Goal: Transaction & Acquisition: Subscribe to service/newsletter

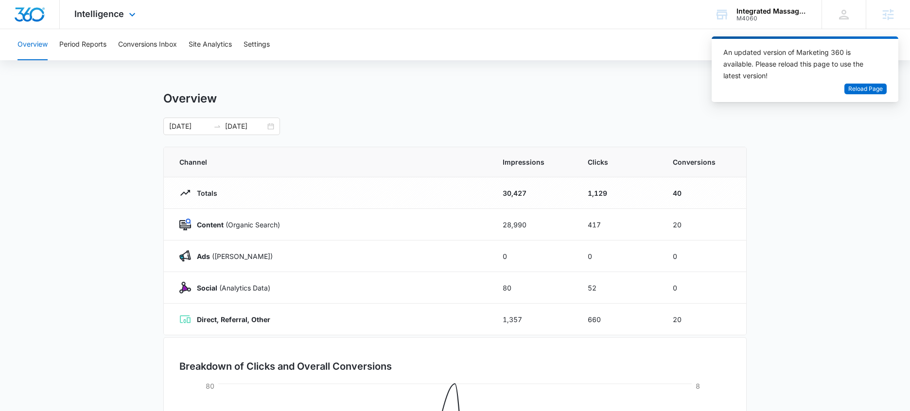
click at [688, 17] on div "Intelligence Apps Reputation Websites Forms CRM Email Social Shop Payments POS …" at bounding box center [455, 14] width 910 height 29
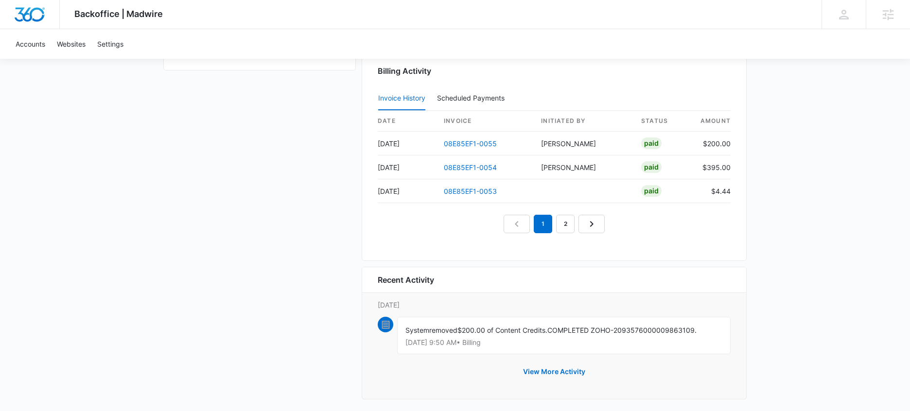
scroll to position [1009, 0]
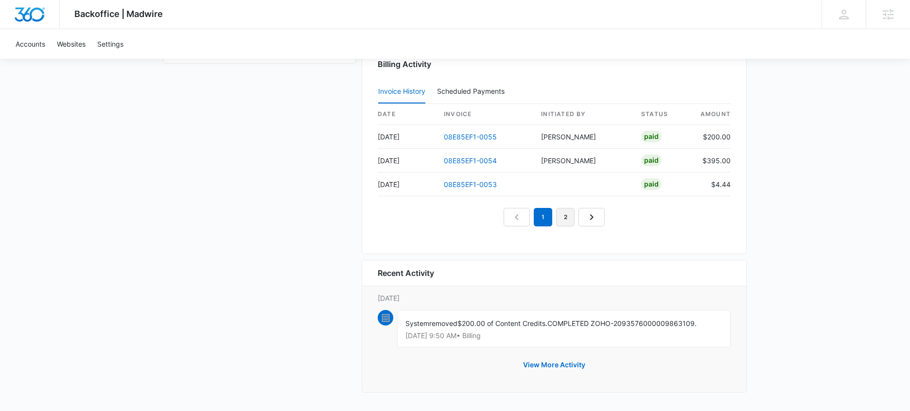
click at [566, 213] on link "2" at bounding box center [565, 217] width 18 height 18
click at [579, 220] on link "3" at bounding box center [576, 217] width 18 height 18
click at [590, 220] on link "4" at bounding box center [587, 217] width 18 height 18
click at [599, 220] on link "5" at bounding box center [598, 217] width 18 height 18
click at [615, 221] on link "6" at bounding box center [610, 217] width 18 height 18
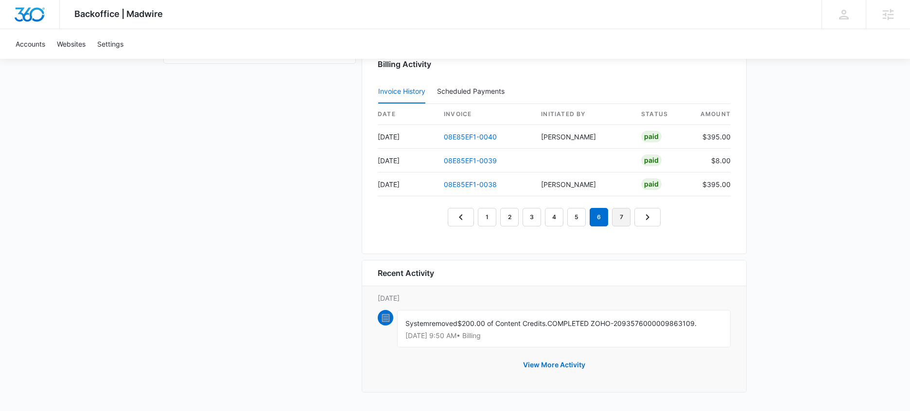
click at [616, 220] on link "7" at bounding box center [621, 217] width 18 height 18
click at [628, 220] on link "8" at bounding box center [632, 217] width 18 height 18
click at [632, 221] on link "9" at bounding box center [632, 217] width 18 height 18
click at [638, 218] on link "10" at bounding box center [632, 217] width 21 height 18
click at [638, 218] on link "11" at bounding box center [634, 217] width 20 height 18
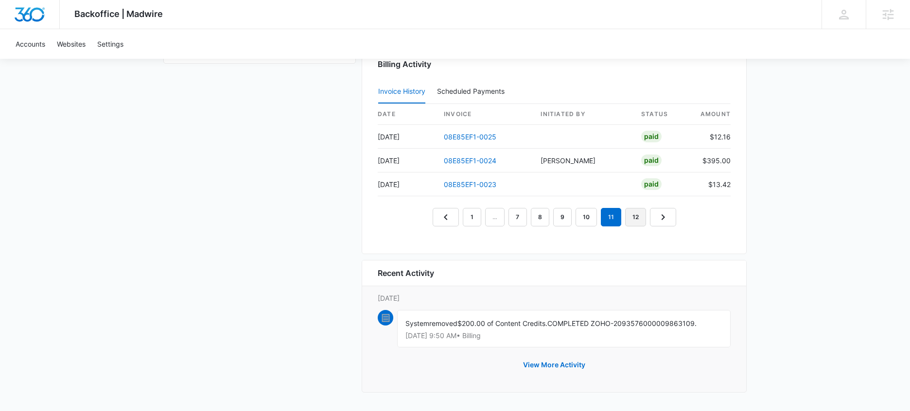
click at [639, 217] on link "12" at bounding box center [635, 217] width 21 height 18
click at [639, 217] on link "13" at bounding box center [636, 217] width 21 height 18
click at [639, 217] on link "14" at bounding box center [637, 217] width 21 height 18
click at [639, 217] on link "15" at bounding box center [639, 217] width 21 height 18
click at [463, 220] on link "1" at bounding box center [467, 217] width 18 height 18
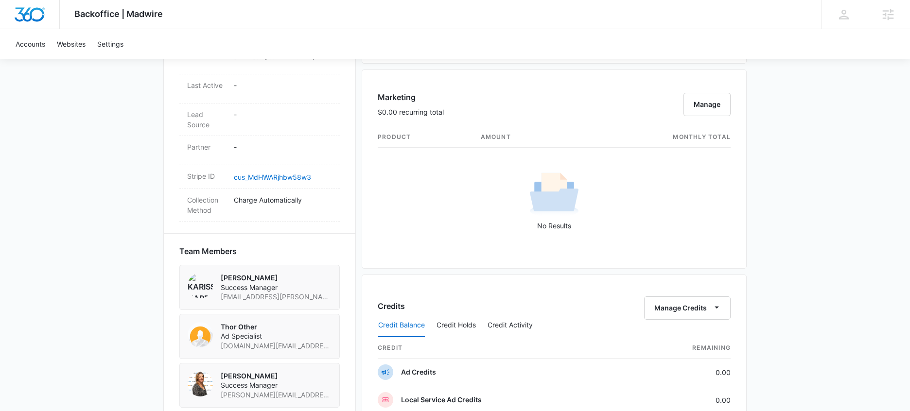
scroll to position [361, 0]
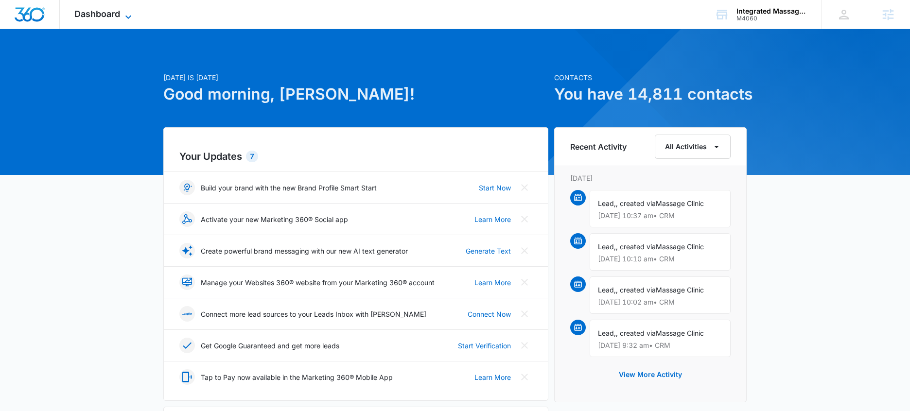
click at [120, 11] on span "Dashboard" at bounding box center [97, 14] width 46 height 10
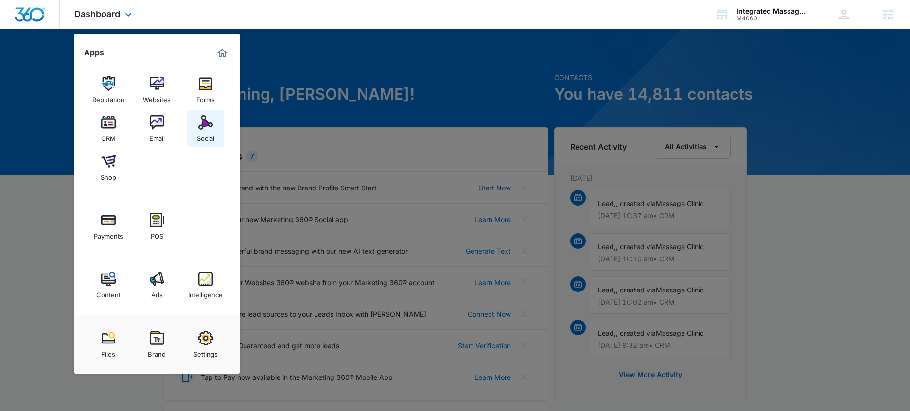
click at [200, 128] on img at bounding box center [205, 122] width 15 height 15
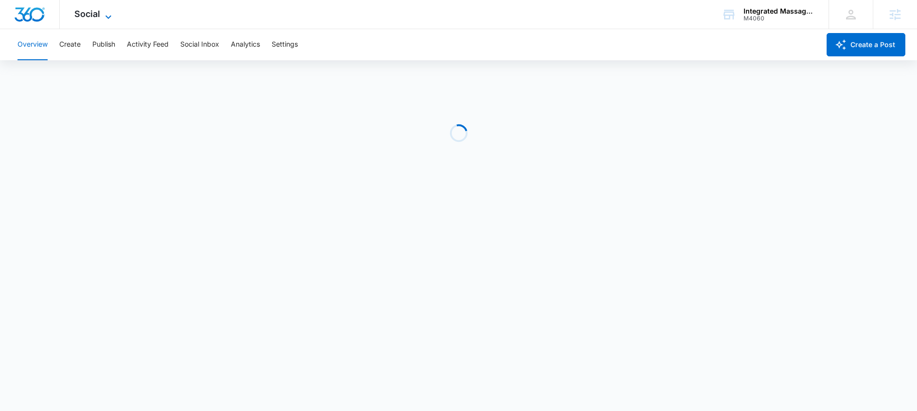
click at [96, 15] on span "Social" at bounding box center [87, 14] width 26 height 10
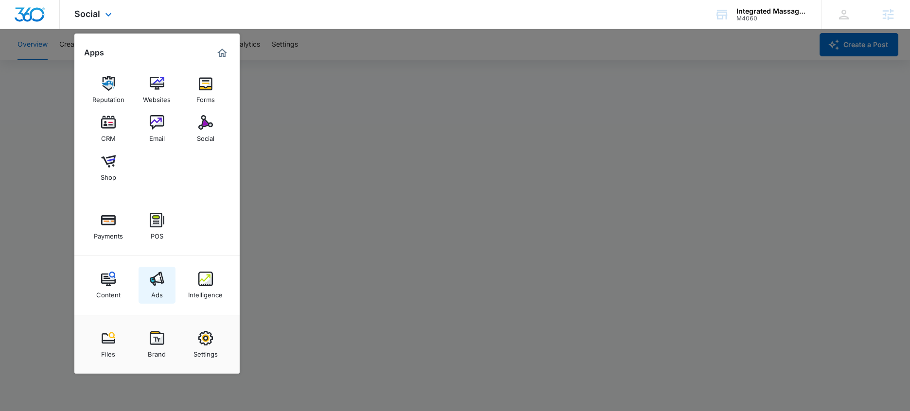
click at [164, 284] on link "Ads" at bounding box center [156, 285] width 37 height 37
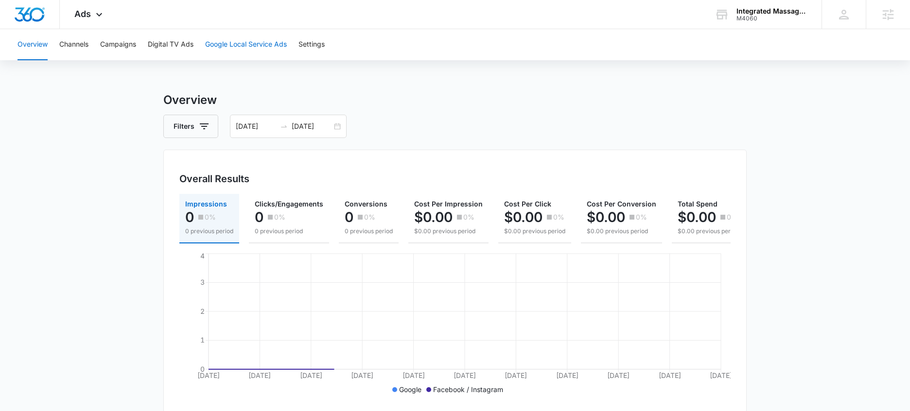
click at [246, 45] on button "Google Local Service Ads" at bounding box center [246, 44] width 82 height 31
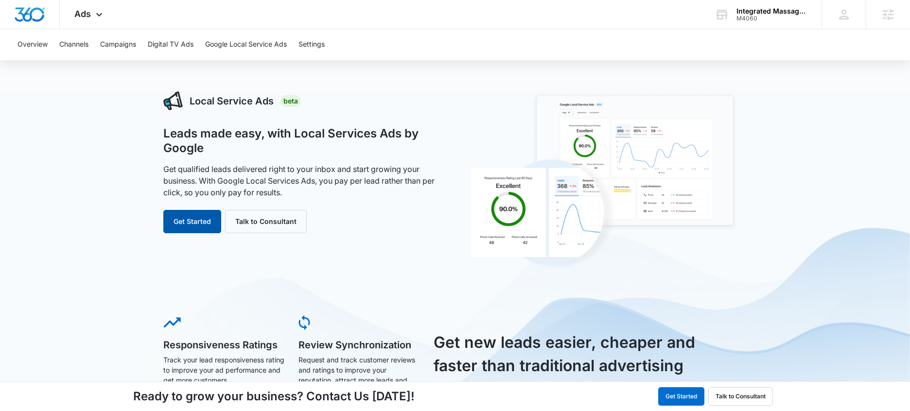
click at [206, 224] on button "Get Started" at bounding box center [192, 221] width 58 height 23
